Goal: Information Seeking & Learning: Understand process/instructions

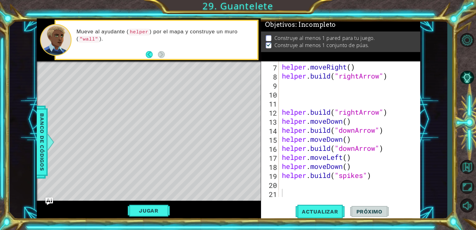
scroll to position [81, 0]
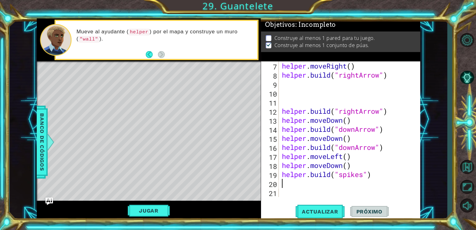
click at [284, 187] on div "helper . moveRight ( ) helper . build ( "rightArrow" ) helper . build ( "rightA…" at bounding box center [349, 138] width 137 height 154
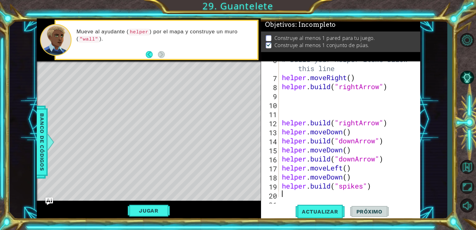
scroll to position [71, 0]
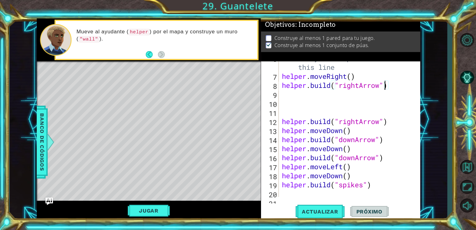
click at [385, 83] on div "# Build your Helper items BELOW this line helper . moveRight ( ) helper . build…" at bounding box center [349, 135] width 137 height 163
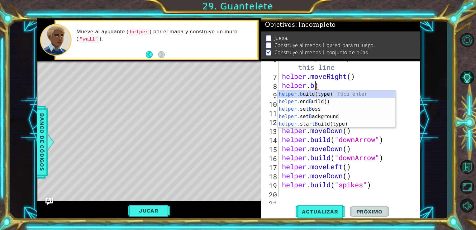
scroll to position [0, 23]
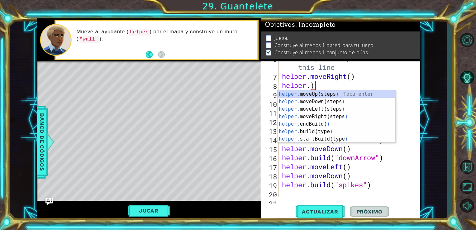
type textarea "helper."
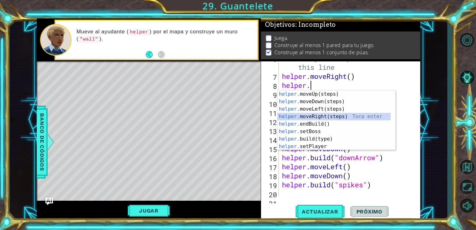
click at [345, 114] on div "helper. moveUp(steps) Toca enter helper. moveDown(steps) Toca enter helper. mov…" at bounding box center [334, 127] width 113 height 75
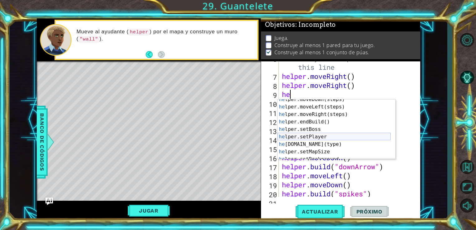
scroll to position [19, 0]
click at [324, 144] on div "he lper.moveDown(steps) Toca enter he lper.moveLeft(steps) Toca enter he lper.m…" at bounding box center [334, 133] width 113 height 75
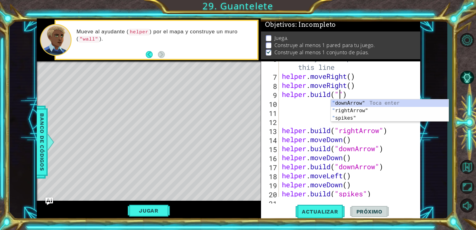
scroll to position [0, 45]
type textarea "[DOMAIN_NAME]("rightArrow")"
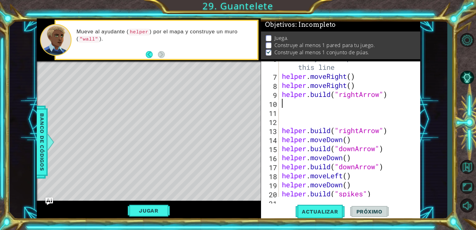
scroll to position [0, 0]
type textarea "h"
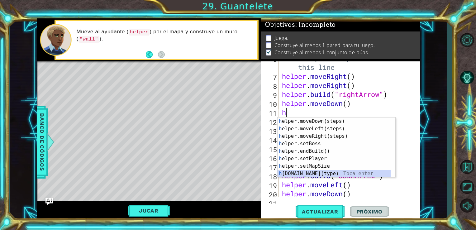
scroll to position [15, 0]
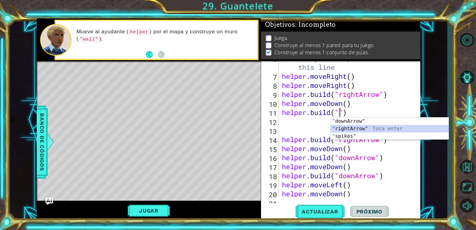
type textarea "[DOMAIN_NAME]("rightArrow")"
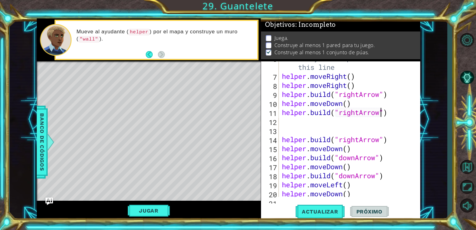
scroll to position [0, 0]
type textarea "h"
